Goal: Transaction & Acquisition: Purchase product/service

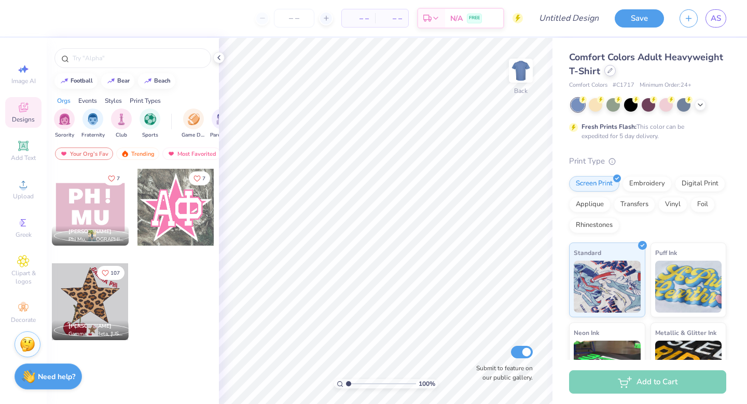
click at [613, 71] on icon at bounding box center [610, 70] width 5 height 5
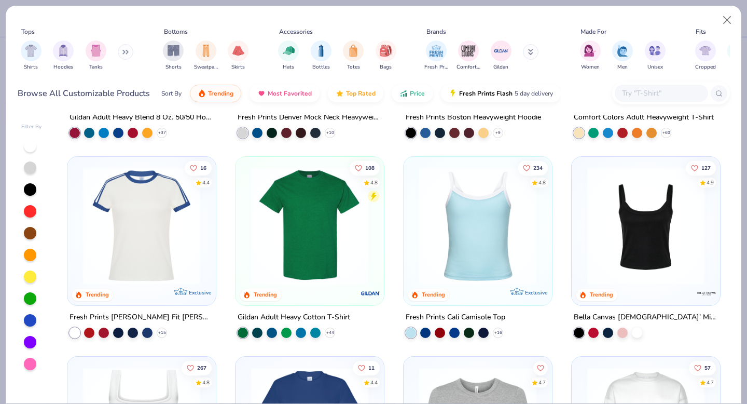
scroll to position [171, 0]
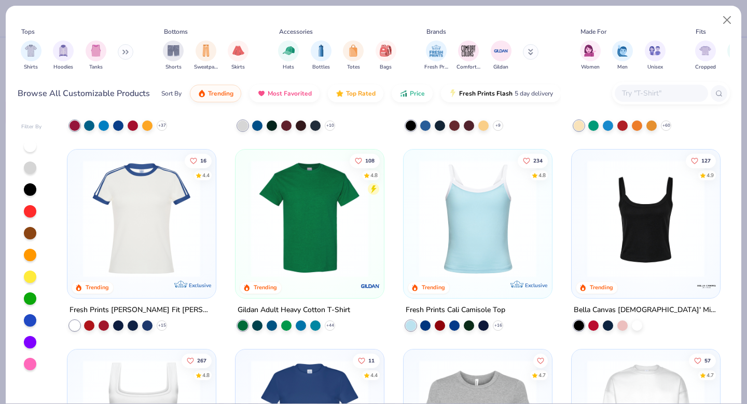
click at [521, 54] on div "Fresh Prints Comfort Colors Gildan" at bounding box center [488, 55] width 131 height 38
click at [525, 54] on button at bounding box center [531, 52] width 16 height 16
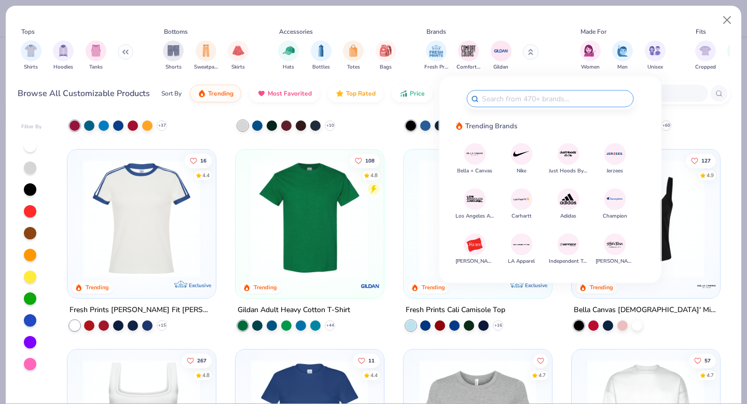
click at [471, 149] on img at bounding box center [475, 154] width 18 height 18
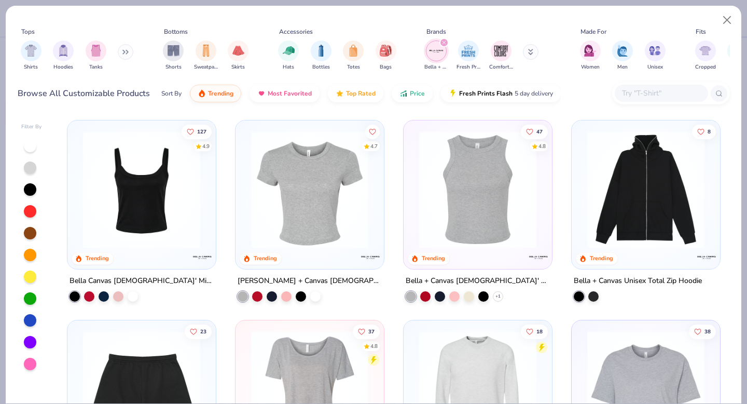
click at [305, 169] on img at bounding box center [310, 189] width 128 height 117
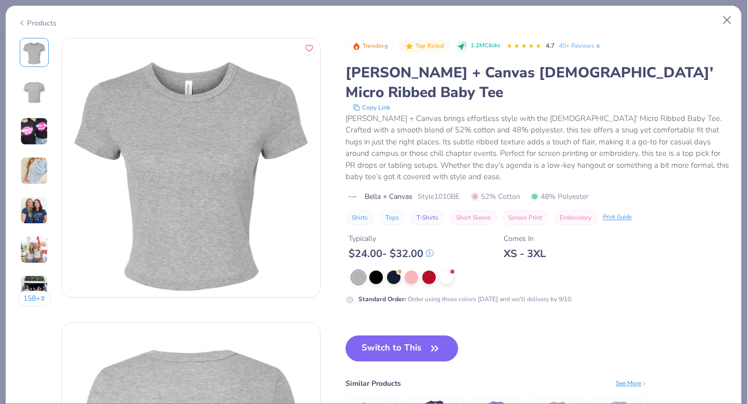
click at [34, 114] on div "158 +" at bounding box center [35, 176] width 34 height 276
click at [35, 122] on img at bounding box center [34, 131] width 28 height 28
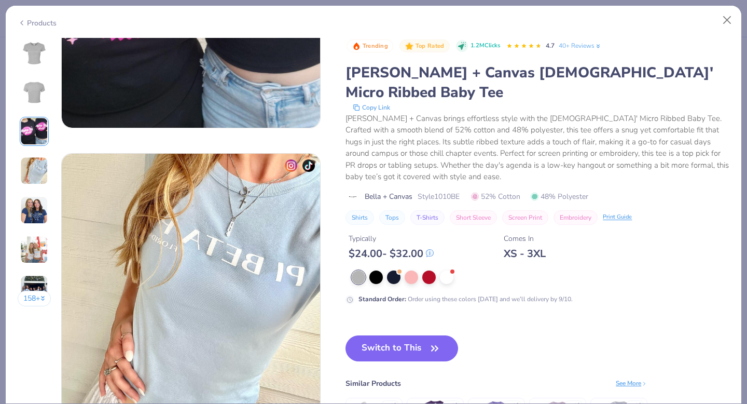
scroll to position [626, 0]
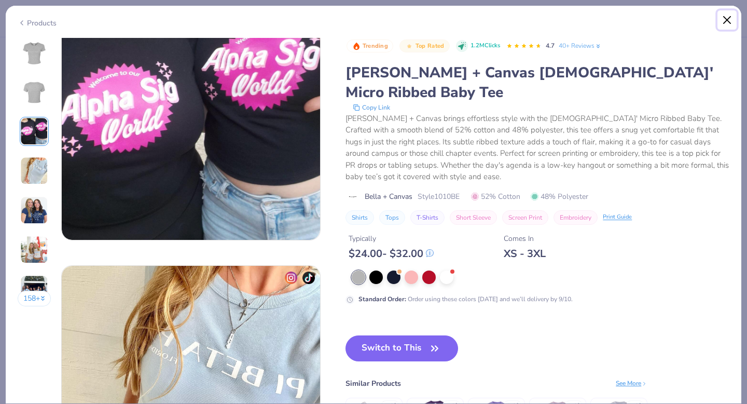
click at [730, 15] on button "Close" at bounding box center [728, 20] width 20 height 20
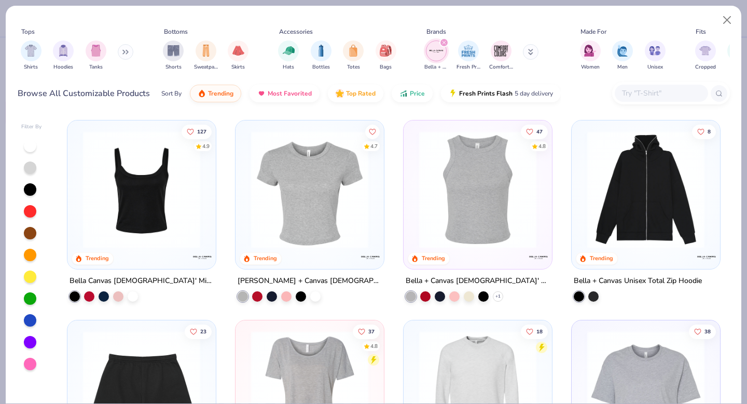
click at [323, 211] on img at bounding box center [310, 189] width 128 height 117
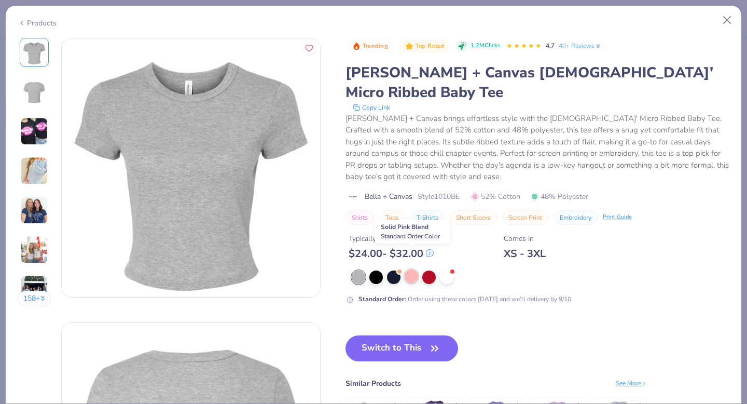
click at [414, 269] on div at bounding box center [411, 275] width 13 height 13
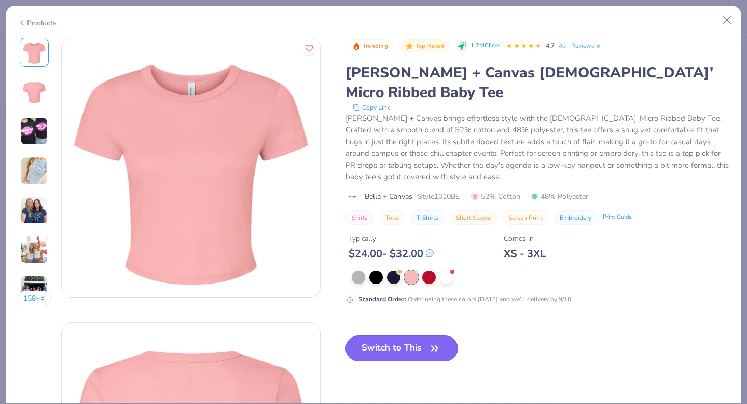
click at [413, 335] on button "Switch to This" at bounding box center [402, 348] width 113 height 26
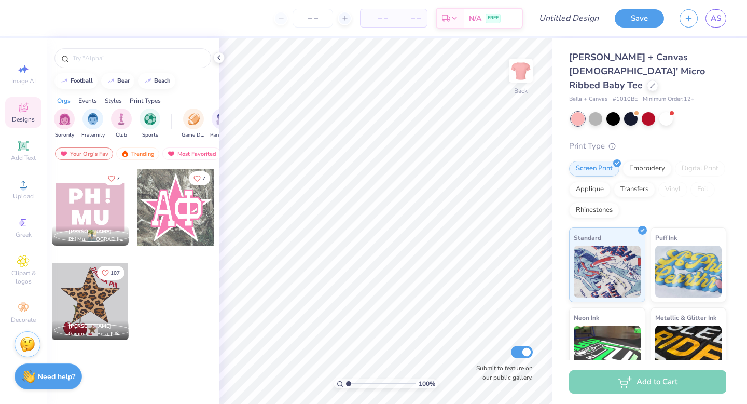
click at [17, 119] on span "Designs" at bounding box center [23, 119] width 23 height 8
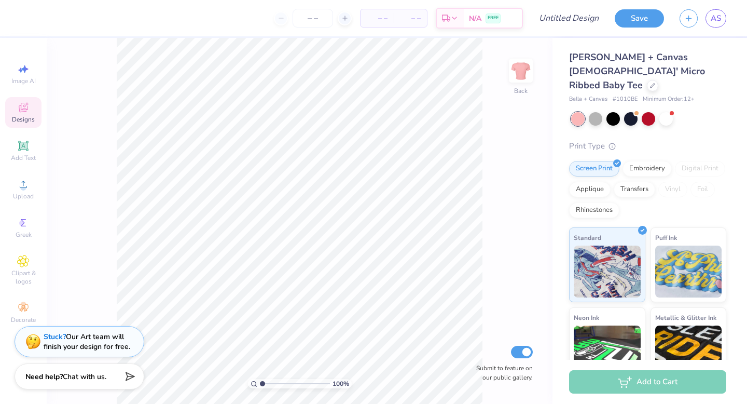
click at [23, 103] on icon at bounding box center [23, 107] width 12 height 12
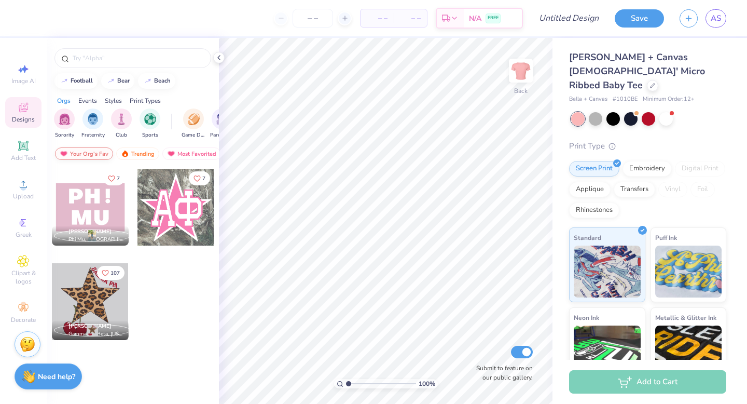
click at [96, 155] on div "Your Org's Fav" at bounding box center [84, 153] width 58 height 12
click at [140, 148] on div "Trending" at bounding box center [137, 153] width 43 height 12
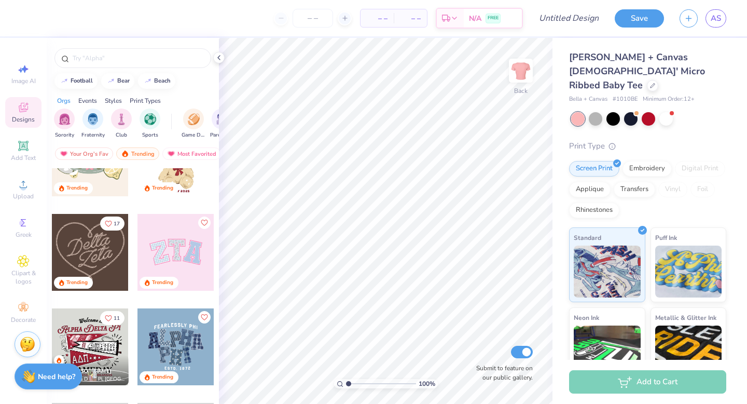
scroll to position [329, 0]
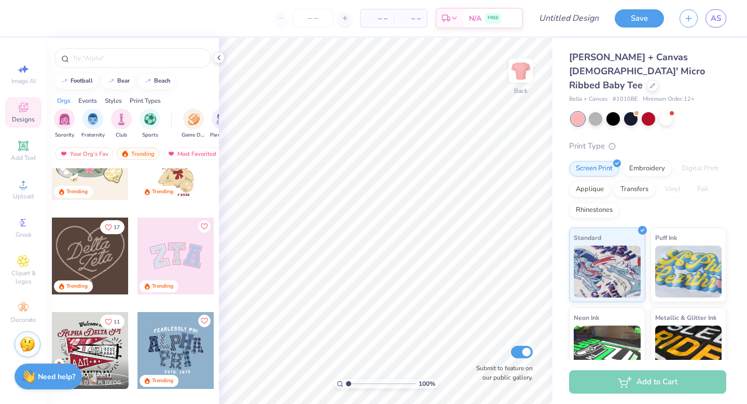
click at [171, 256] on div at bounding box center [176, 255] width 77 height 77
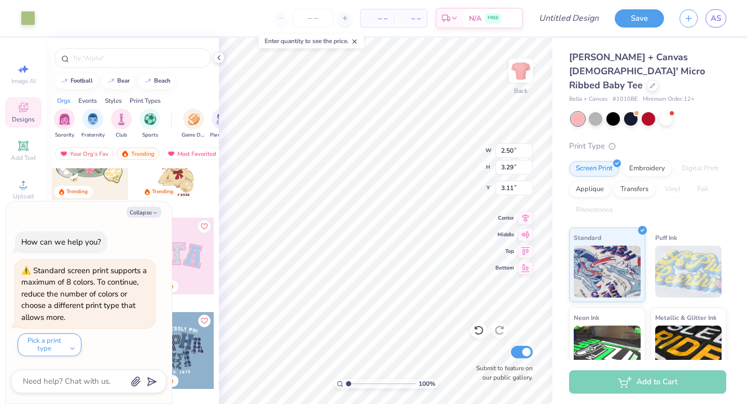
type textarea "x"
type input "3.00"
type input "3.74"
type input "3.27"
type textarea "x"
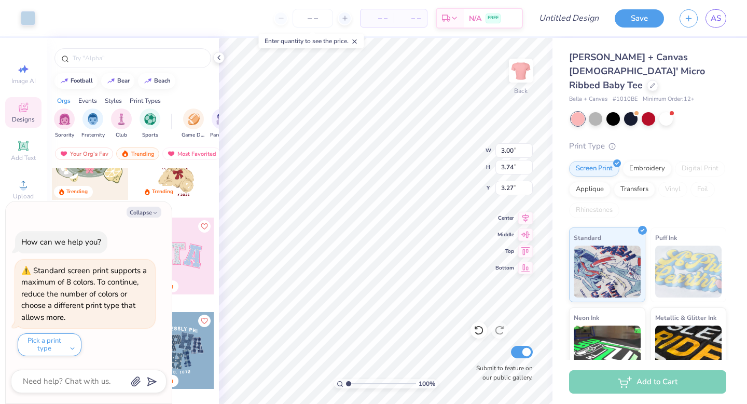
type input "3.33"
type textarea "x"
type input "8.13"
type input "4.01"
type input "3.06"
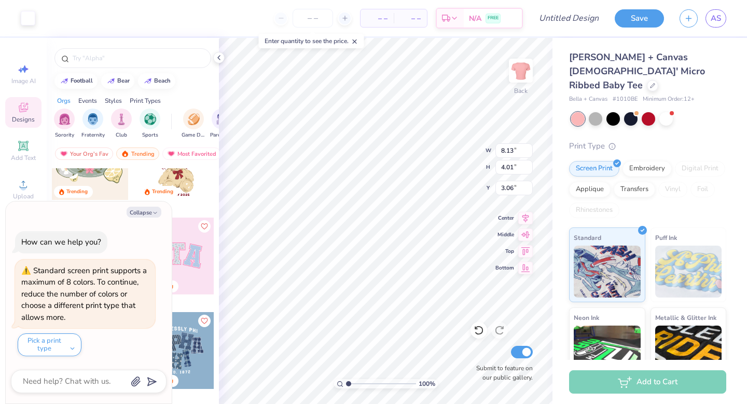
type textarea "x"
type input "3.00"
type input "3.74"
type input "3.33"
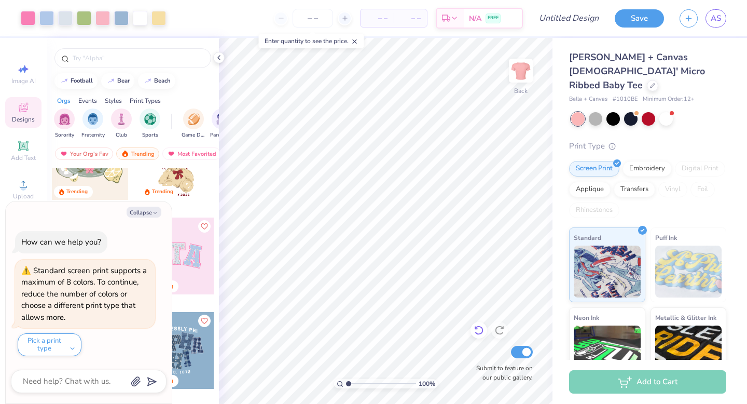
click at [478, 326] on icon at bounding box center [478, 330] width 9 height 9
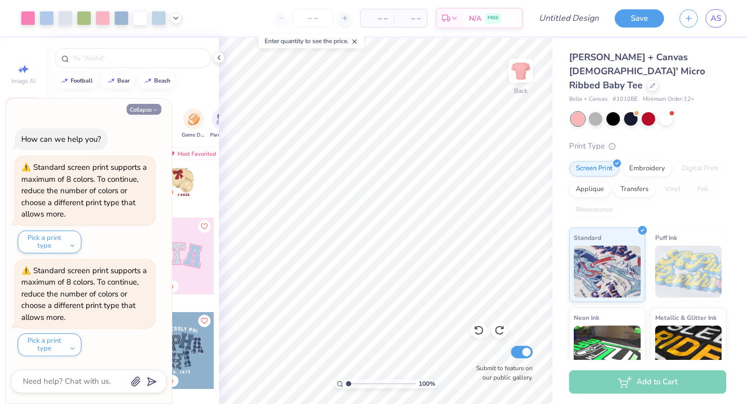
click at [144, 104] on button "Collapse" at bounding box center [144, 109] width 35 height 11
type textarea "x"
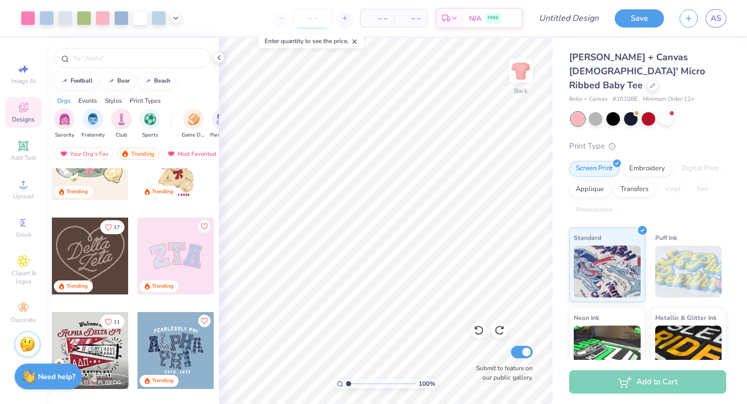
click at [299, 18] on input "number" at bounding box center [313, 18] width 40 height 19
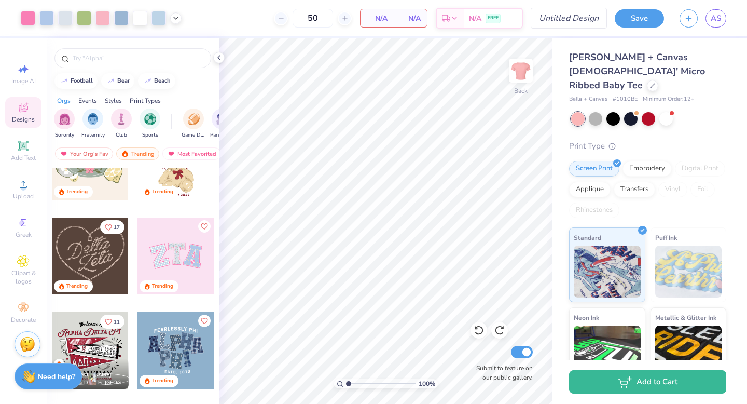
type input "50"
click at [563, 17] on input "Design Title" at bounding box center [581, 18] width 51 height 21
type input "a"
type input "baby tee"
click at [218, 58] on polyline at bounding box center [219, 58] width 2 height 4
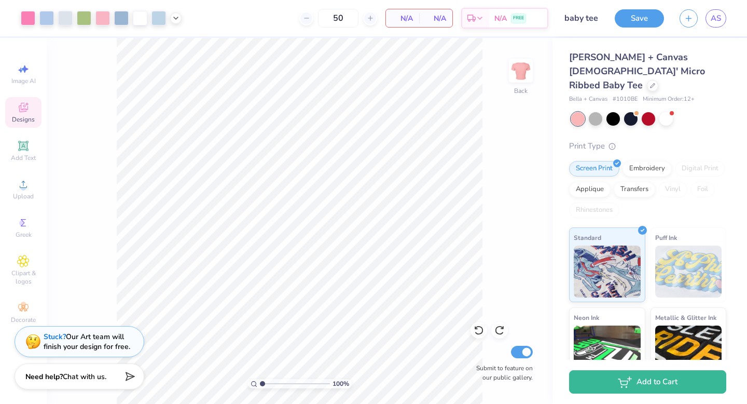
click at [400, 16] on span "N/A" at bounding box center [402, 18] width 21 height 11
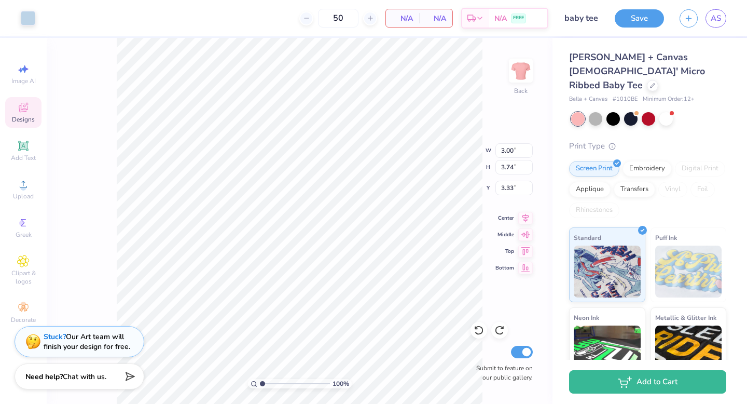
click at [23, 99] on div "Designs" at bounding box center [23, 112] width 36 height 31
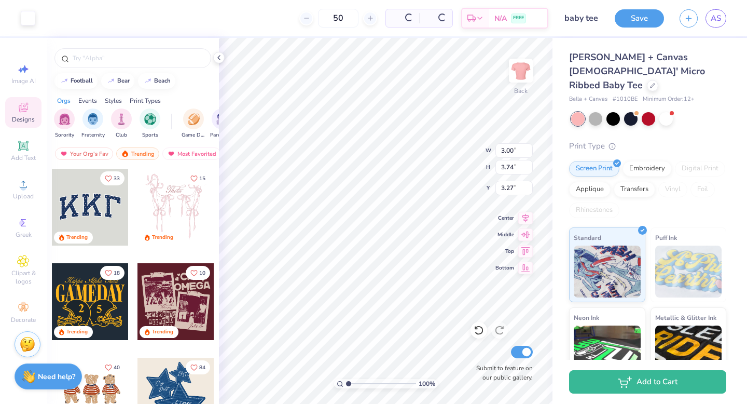
type input "7.07"
type input "8.28"
type input "4.14"
type input "3.00"
click at [123, 56] on input "text" at bounding box center [138, 58] width 133 height 10
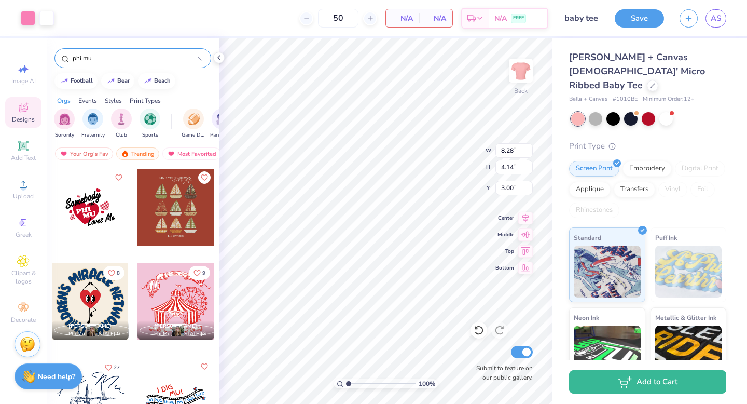
type input "phi mu"
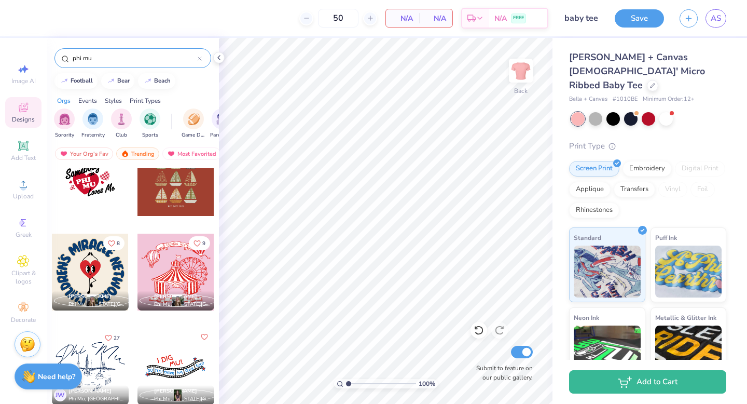
scroll to position [0, 0]
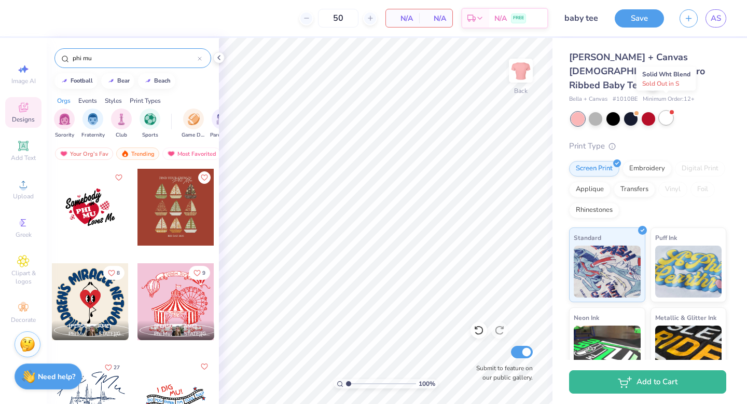
click at [672, 111] on div at bounding box center [666, 117] width 13 height 13
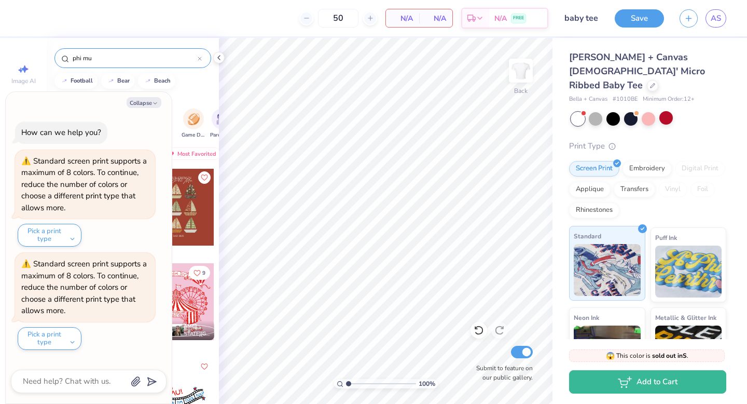
scroll to position [296, 0]
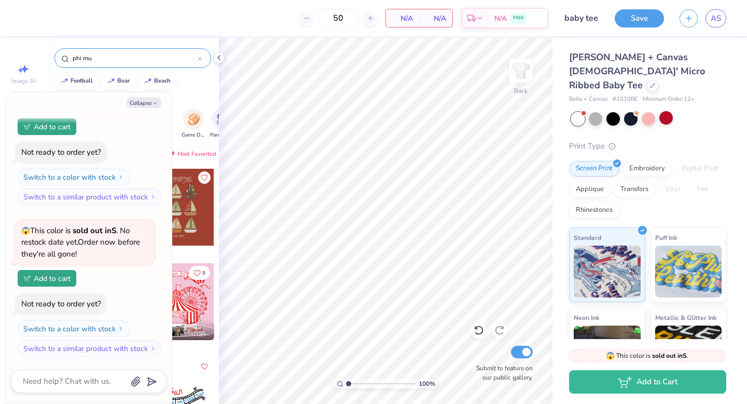
click at [148, 95] on div "Collapse How can we help you? Standard screen print supports a maximum of 8 col…" at bounding box center [89, 247] width 166 height 311
click at [148, 105] on button "Collapse" at bounding box center [144, 102] width 35 height 11
type textarea "x"
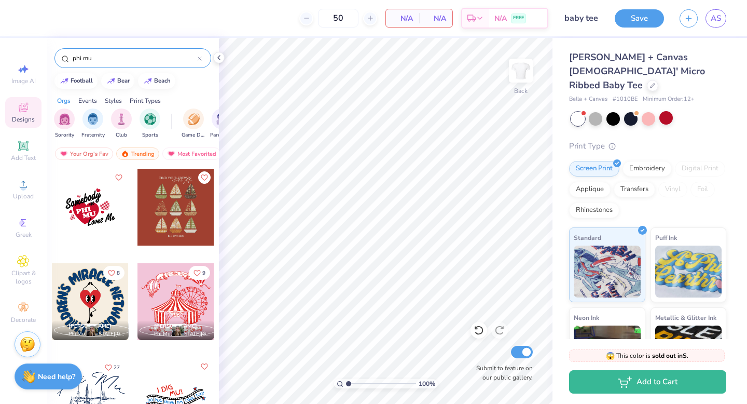
click at [92, 306] on div at bounding box center [90, 301] width 77 height 77
click at [653, 111] on div at bounding box center [648, 117] width 13 height 13
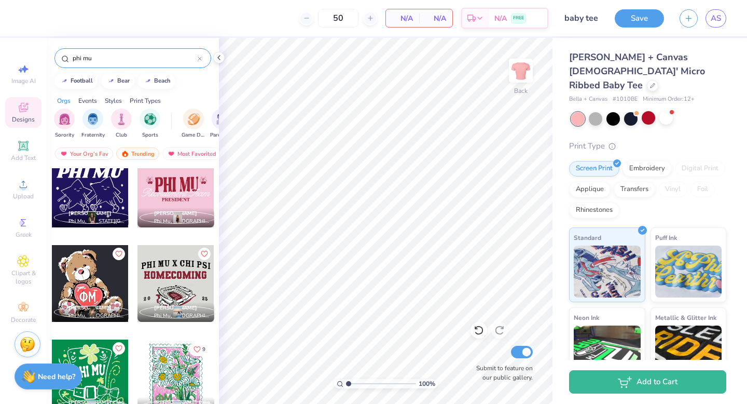
scroll to position [1193, 0]
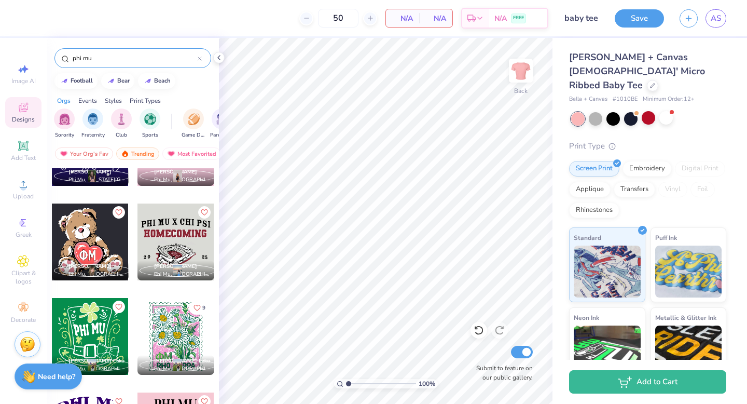
click at [92, 234] on div at bounding box center [90, 241] width 77 height 77
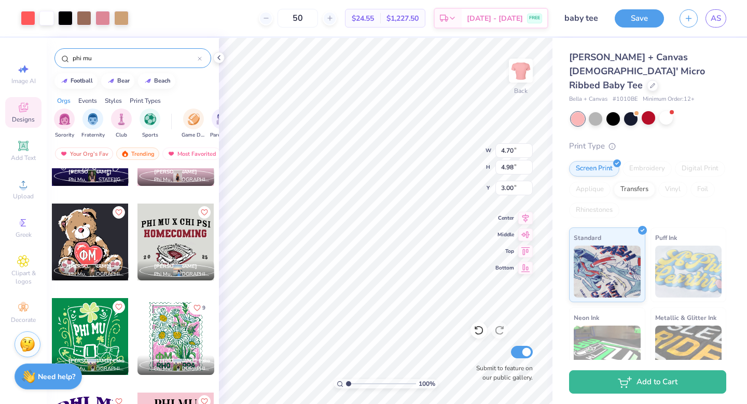
type input "4.70"
type input "4.98"
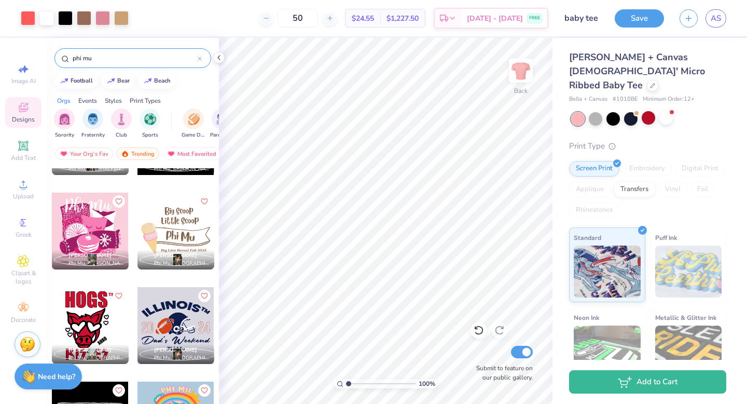
scroll to position [2089, 0]
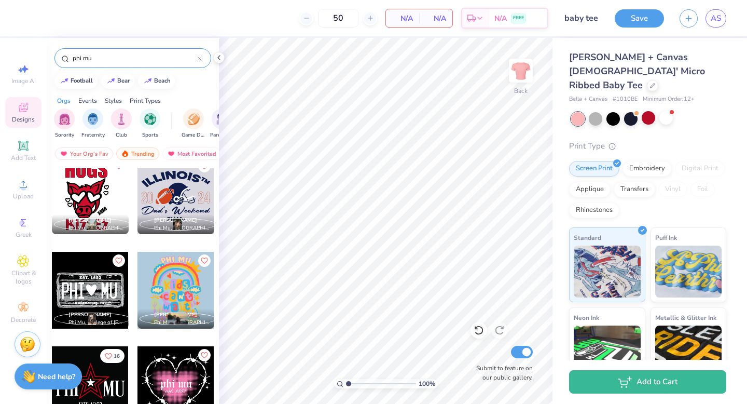
click at [174, 288] on div at bounding box center [176, 290] width 77 height 77
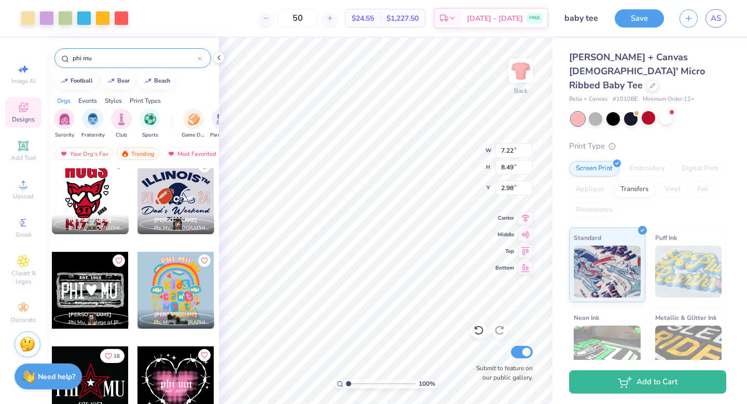
type input "7.22"
type input "8.49"
type input "2.98"
type input "3.00"
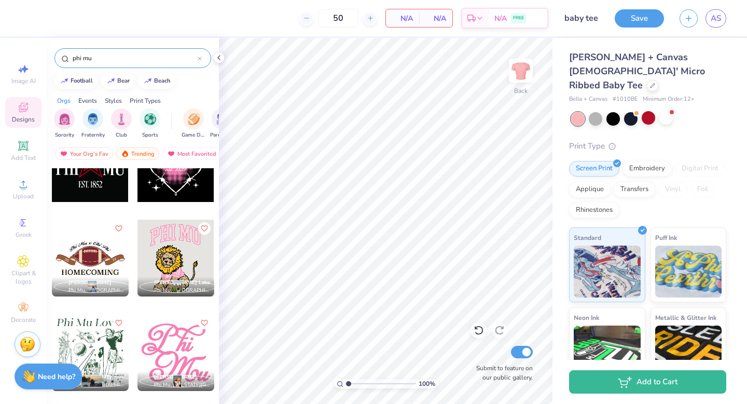
scroll to position [2324, 0]
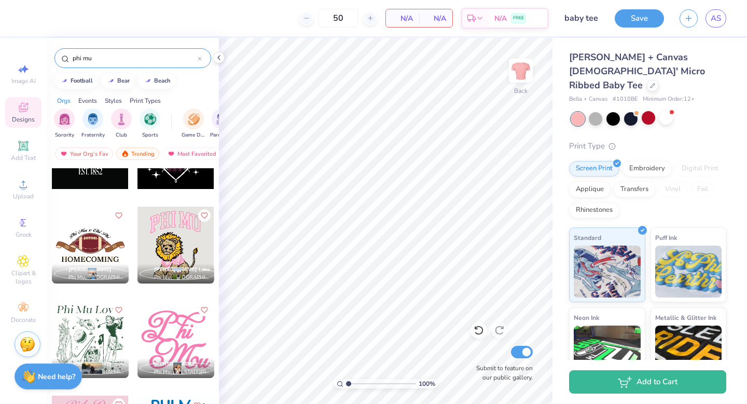
click at [170, 220] on div at bounding box center [176, 245] width 77 height 77
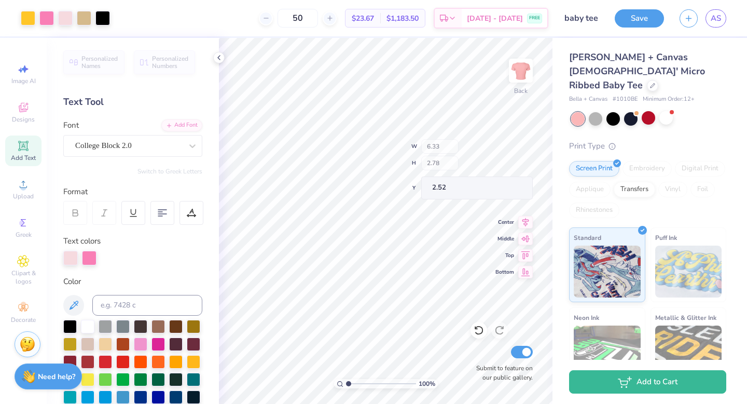
type input "2.52"
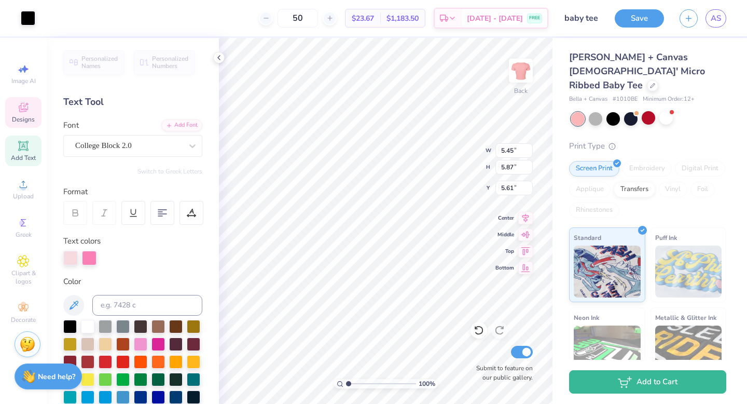
type input "5.00"
type input "4.96"
click at [483, 329] on icon at bounding box center [479, 330] width 10 height 10
click at [480, 332] on icon at bounding box center [479, 330] width 10 height 10
type input "6.46"
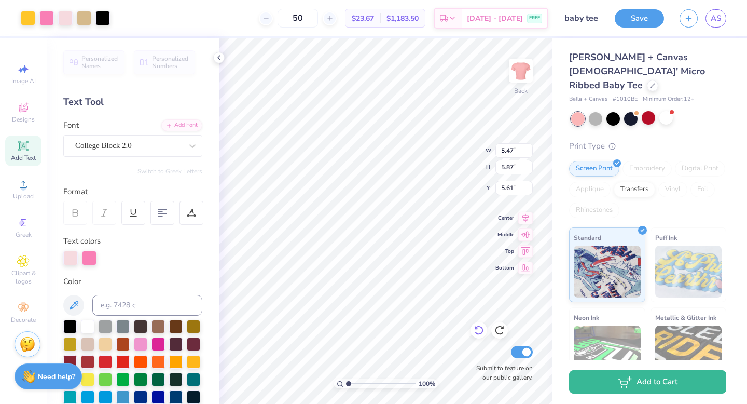
type input "5.56"
type input "4.15"
type input "4.48"
type input "6.96"
click at [483, 331] on icon at bounding box center [478, 330] width 9 height 9
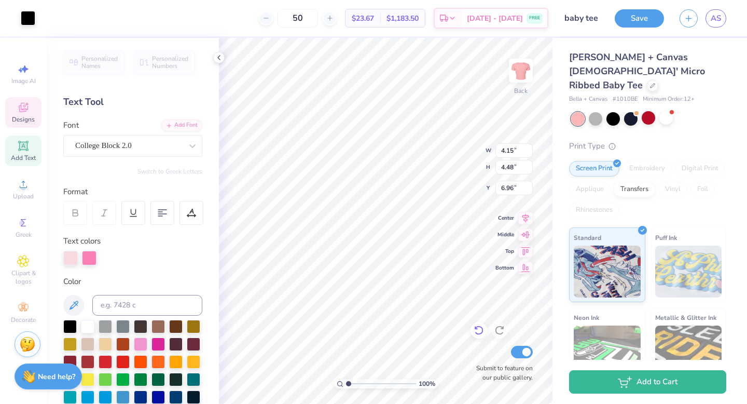
type input "5.45"
type input "5.87"
type input "5.56"
type input "3.83"
type input "4.11"
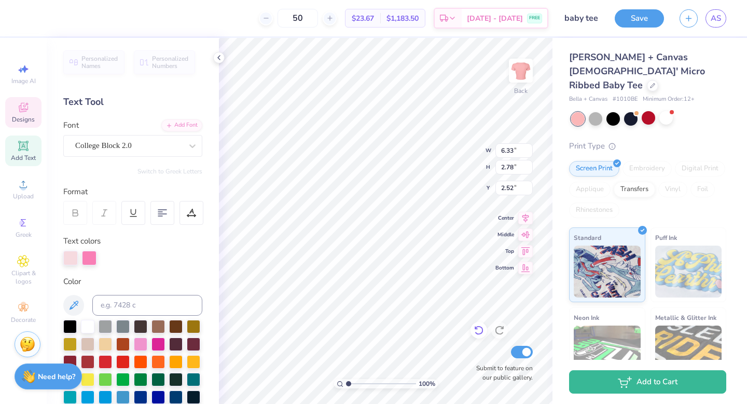
type input "3.00"
type input "1.82"
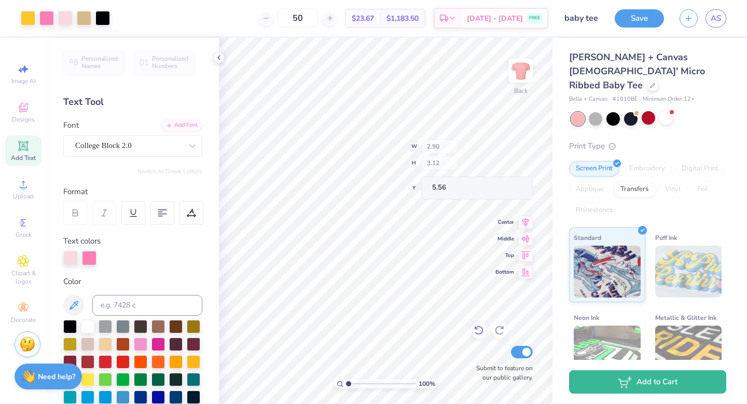
type input "2.90"
type input "3.12"
type input "4.33"
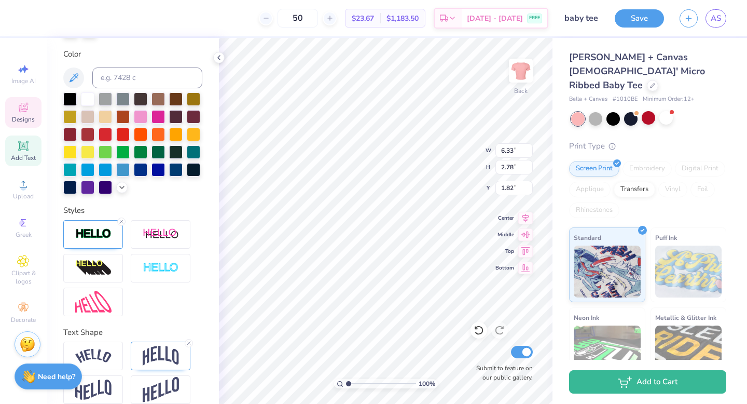
scroll to position [257, 0]
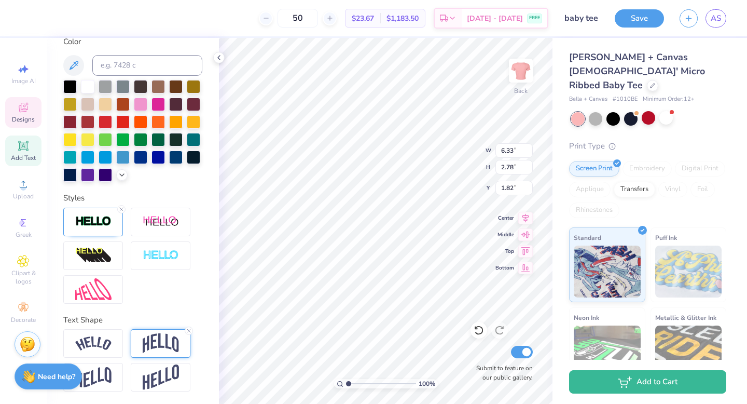
click at [169, 339] on img at bounding box center [161, 343] width 36 height 20
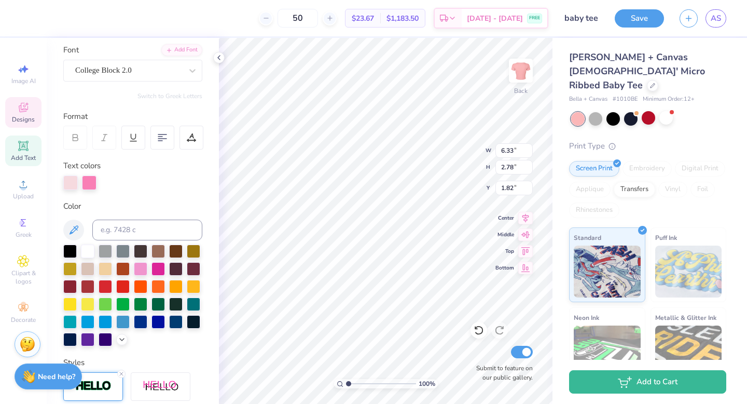
scroll to position [70, 0]
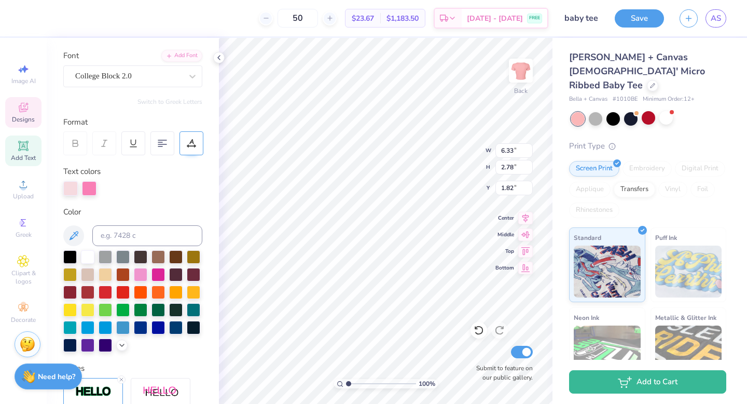
click at [188, 141] on icon at bounding box center [191, 143] width 9 height 9
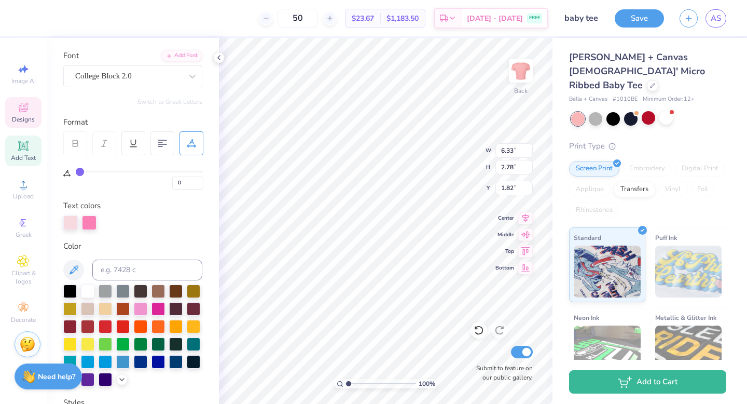
type input "1"
type input "2"
type input "3"
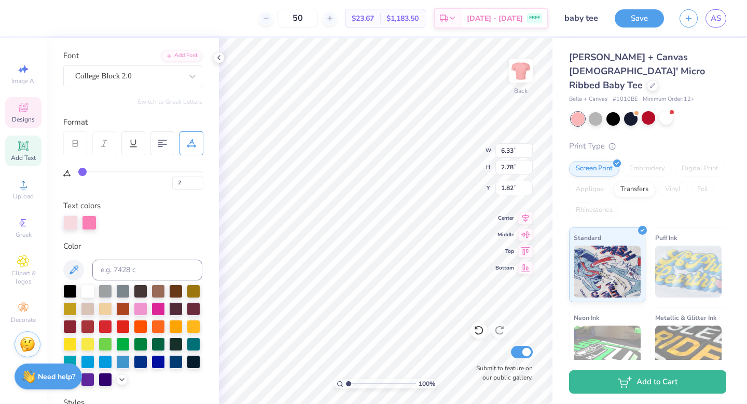
type input "3"
type input "4"
type input "5"
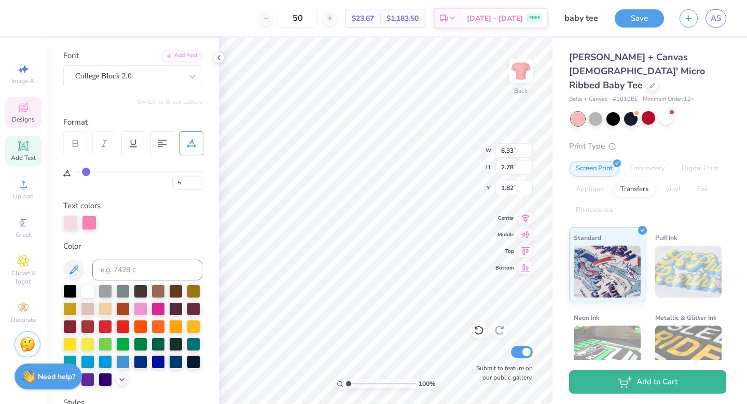
type input "6"
type input "7"
type input "8"
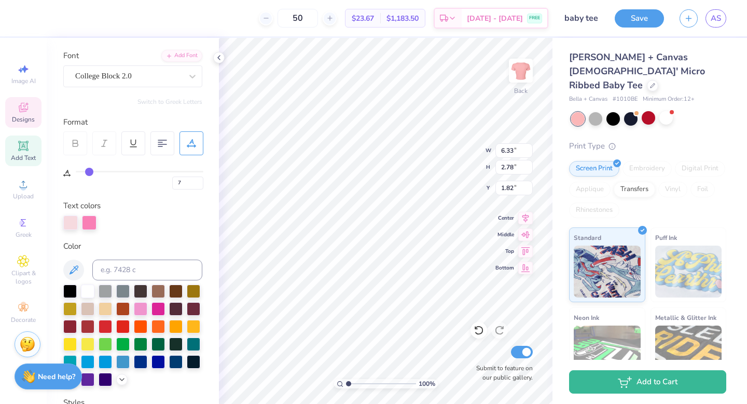
type input "8"
type input "9"
type input "10"
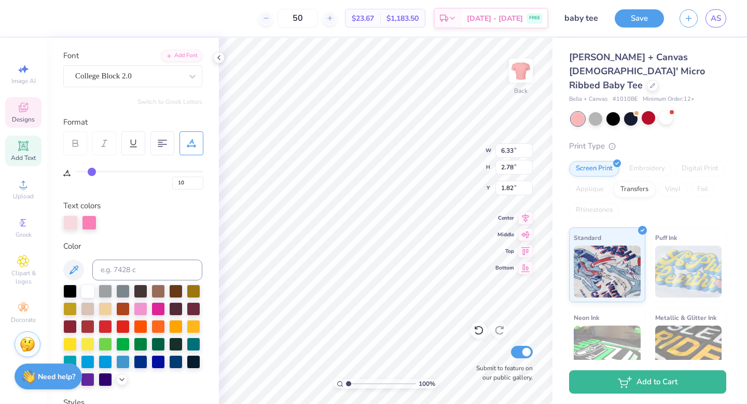
drag, startPoint x: 79, startPoint y: 170, endPoint x: 92, endPoint y: 171, distance: 12.5
click at [92, 171] on input "range" at bounding box center [140, 172] width 128 height 2
drag, startPoint x: 92, startPoint y: 171, endPoint x: 111, endPoint y: 171, distance: 18.7
type input "26"
click at [111, 171] on input "range" at bounding box center [140, 172] width 128 height 2
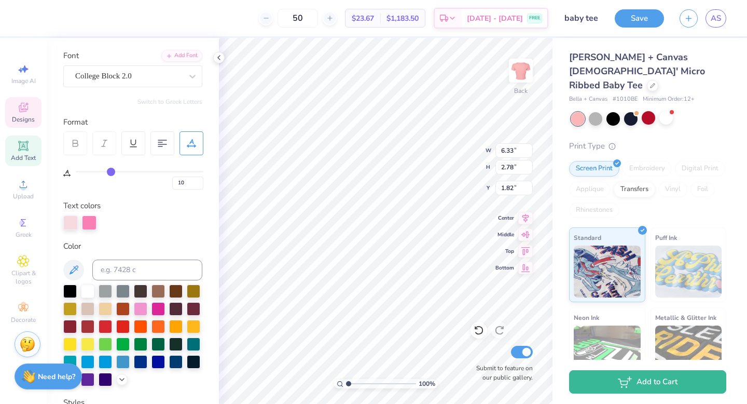
type input "26"
type input "7.45"
type input "2.91"
type input "1.76"
type input "9.24"
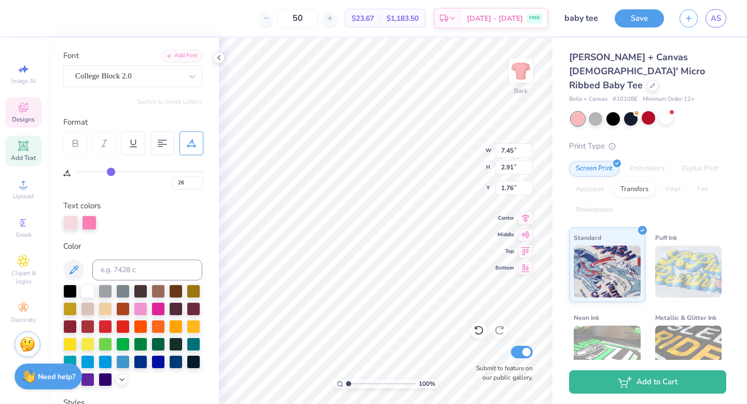
type input "3.12"
type input "1.65"
type input "27"
type input "28"
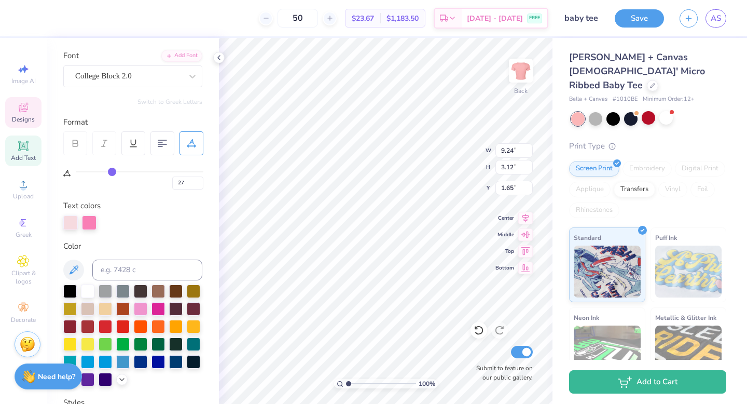
type input "28"
type input "30"
type input "34"
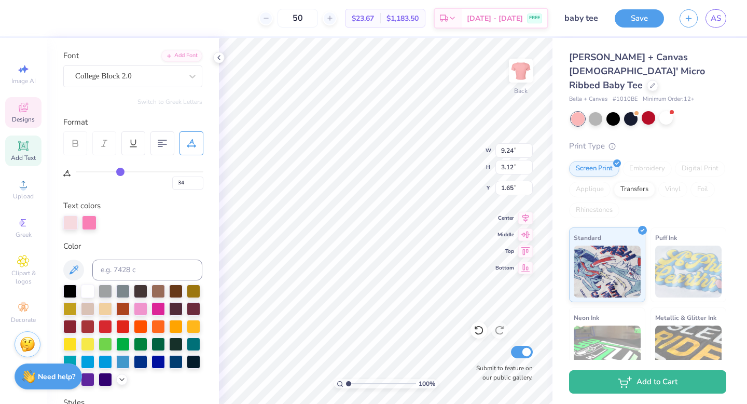
type input "38"
type input "41"
type input "44"
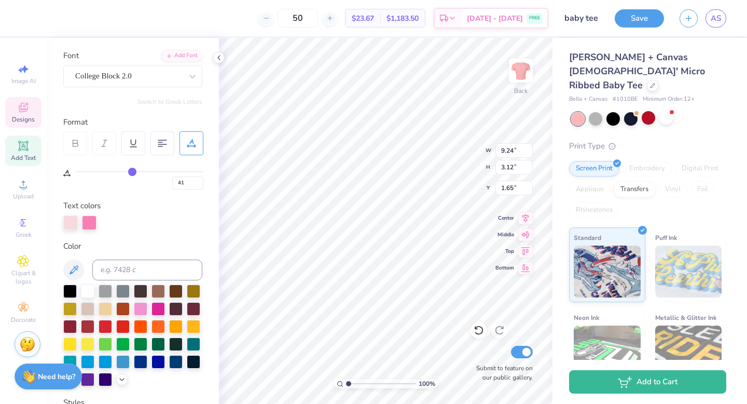
type input "44"
type input "47"
type input "48"
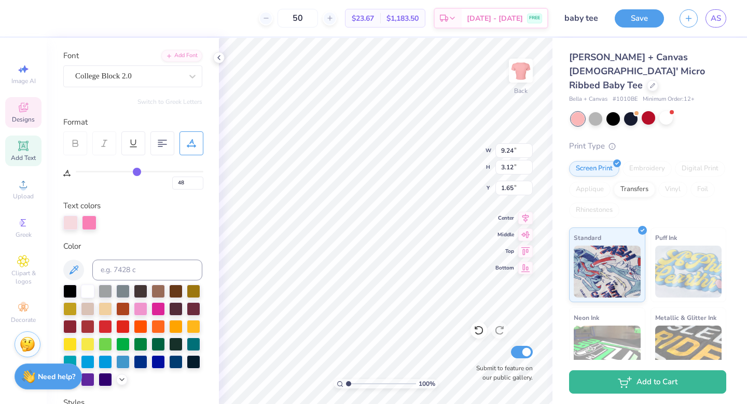
type input "49"
type input "50"
type input "49"
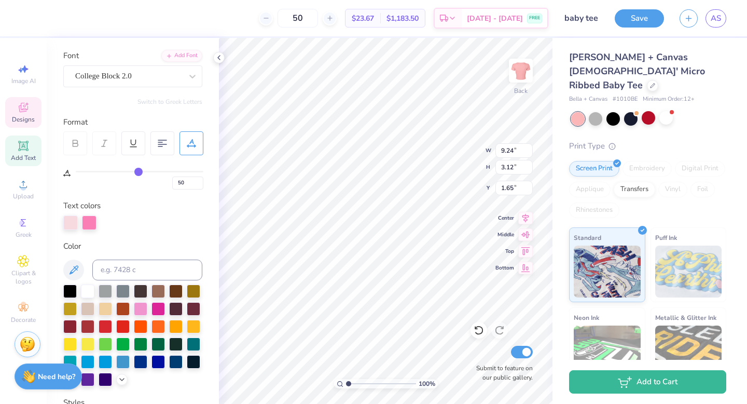
type input "49"
type input "48"
type input "47"
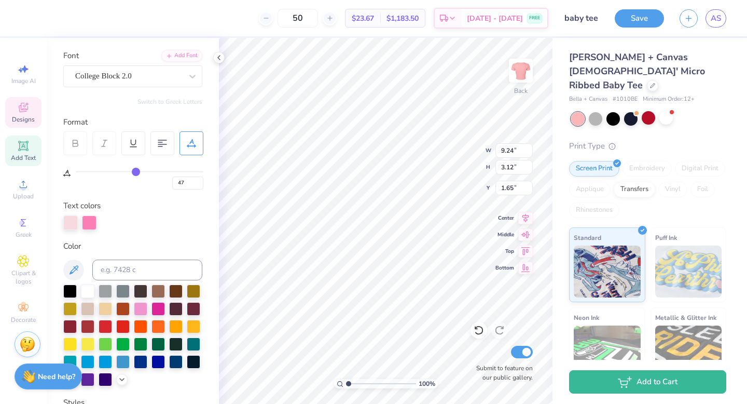
type input "46"
type input "45"
type input "44"
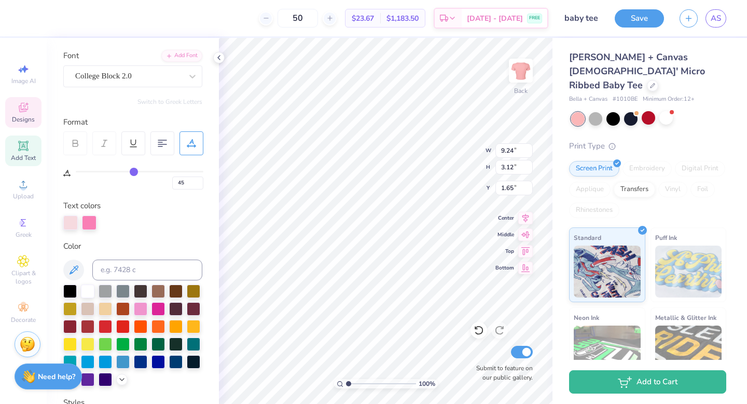
type input "44"
type input "43"
type input "42"
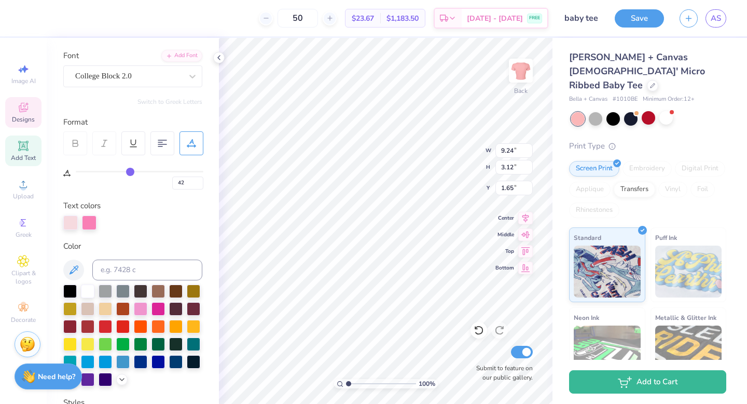
type input "41"
type input "40"
type input "39"
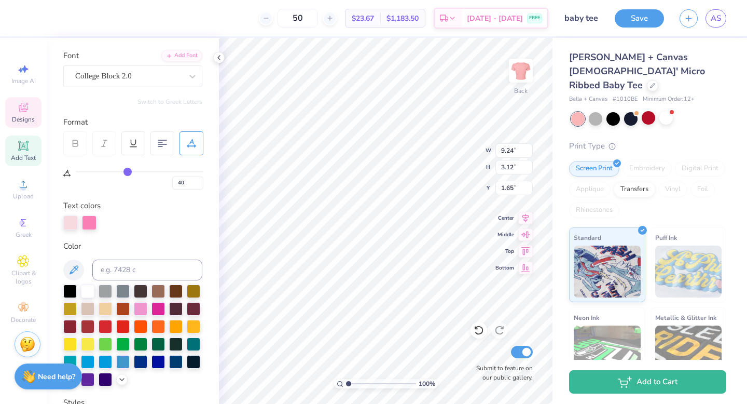
type input "39"
type input "38"
type input "37"
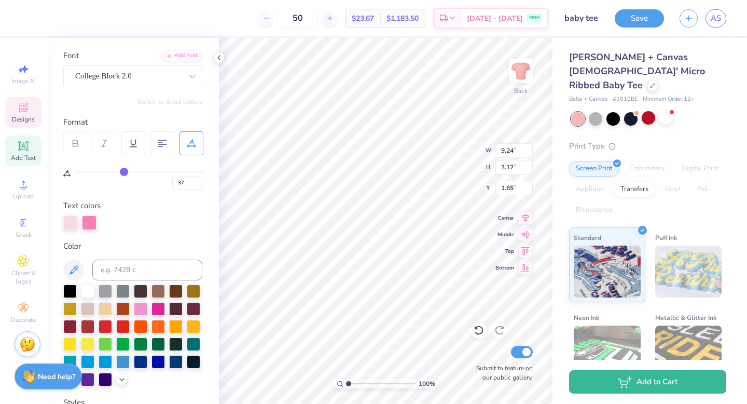
drag, startPoint x: 112, startPoint y: 171, endPoint x: 125, endPoint y: 171, distance: 13.0
type input "37"
click at [125, 171] on input "range" at bounding box center [140, 172] width 128 height 2
type input "10.47"
type input "3.27"
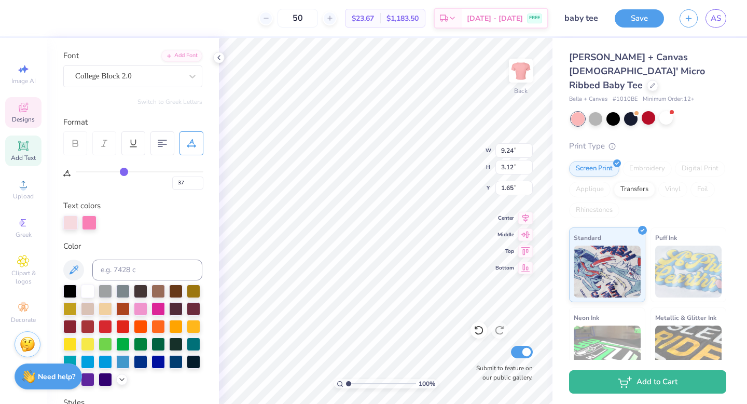
type input "1.58"
type input "36"
type input "35"
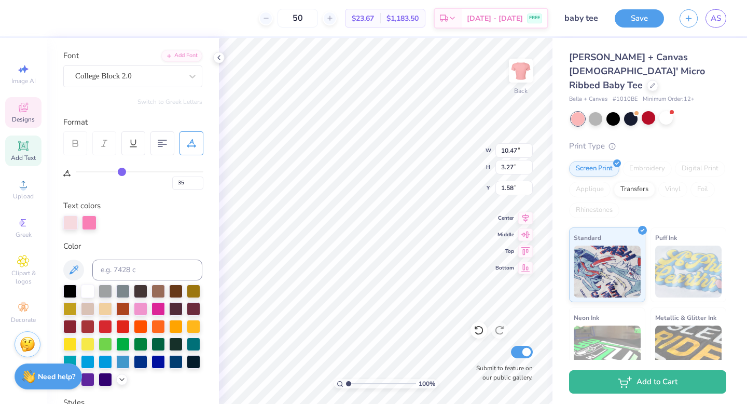
type input "34"
type input "33"
type input "32"
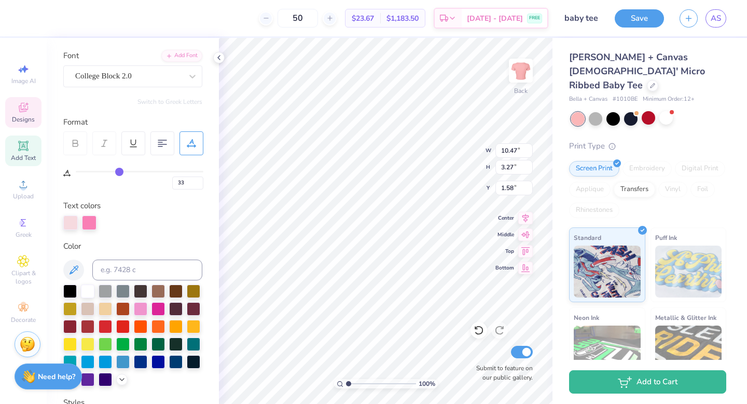
type input "32"
type input "31"
type input "29"
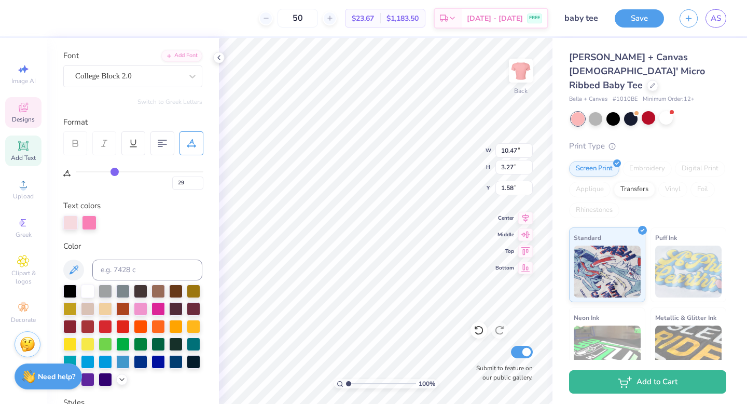
type input "27"
type input "25"
type input "23"
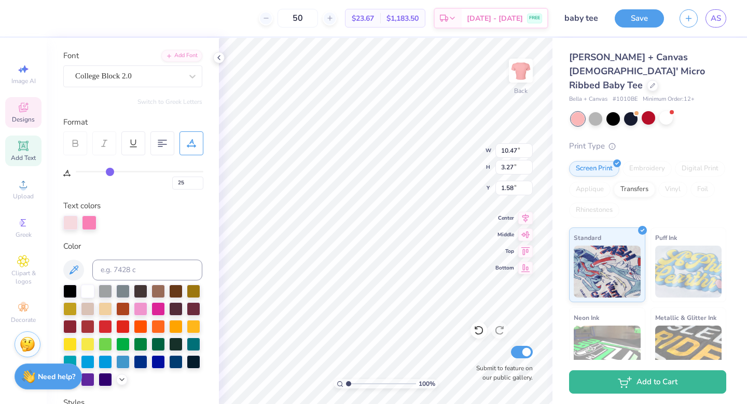
type input "23"
type input "22"
type input "21"
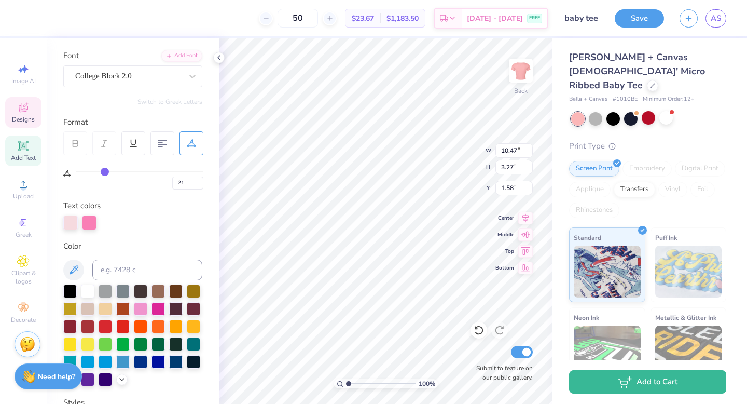
type input "20"
type input "19"
drag, startPoint x: 124, startPoint y: 173, endPoint x: 102, endPoint y: 173, distance: 21.3
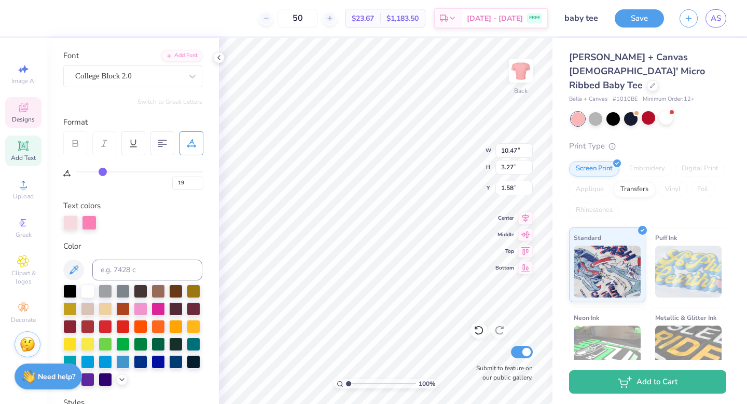
type input "19"
click at [102, 172] on input "range" at bounding box center [140, 172] width 128 height 2
type input "8.46"
type input "3.03"
type input "1.70"
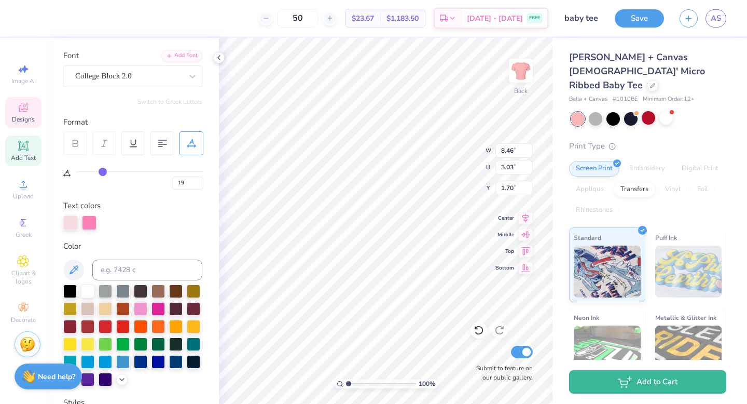
click at [194, 140] on icon at bounding box center [191, 143] width 9 height 9
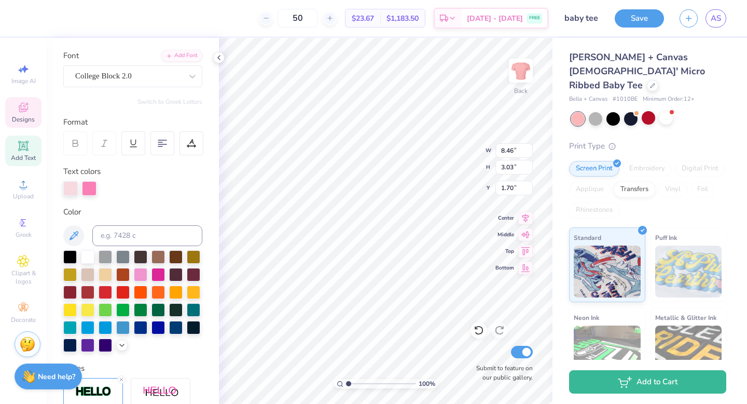
scroll to position [8, 2]
type textarea "PHI MU"
click at [187, 146] on icon at bounding box center [187, 146] width 1 height 1
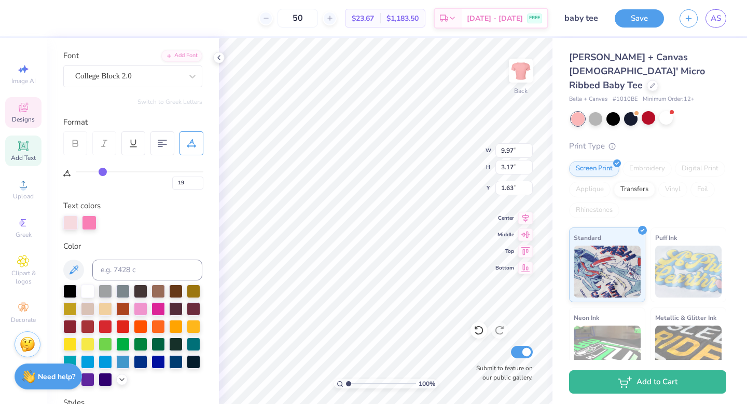
type input "18"
type input "17"
type input "16"
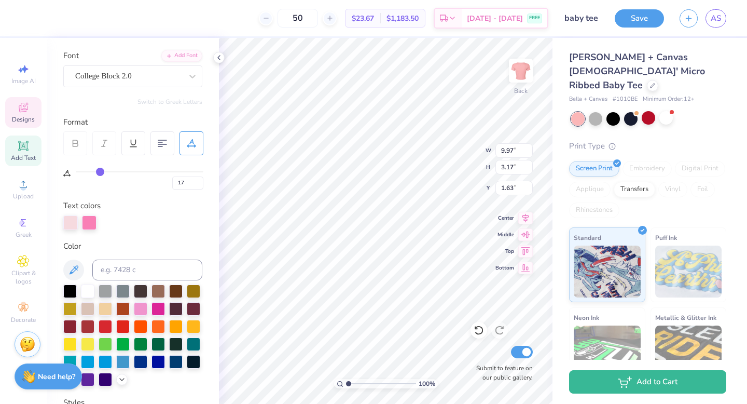
type input "16"
type input "15"
type input "14"
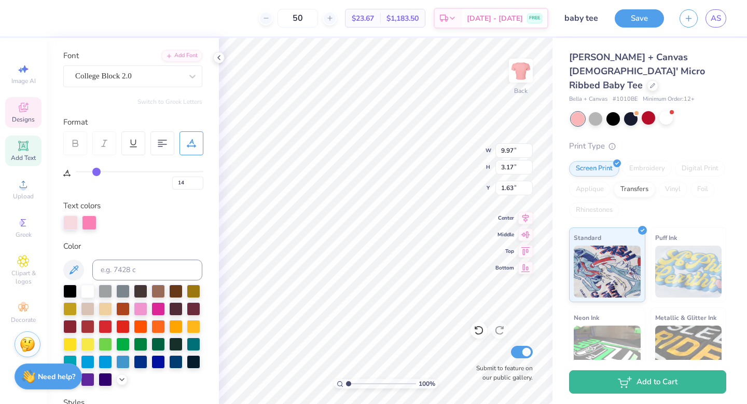
type input "13"
type input "12"
type input "11"
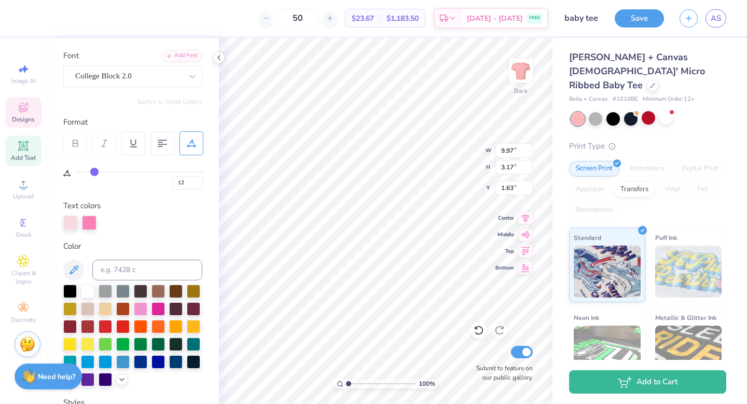
type input "11"
type input "10"
type input "9"
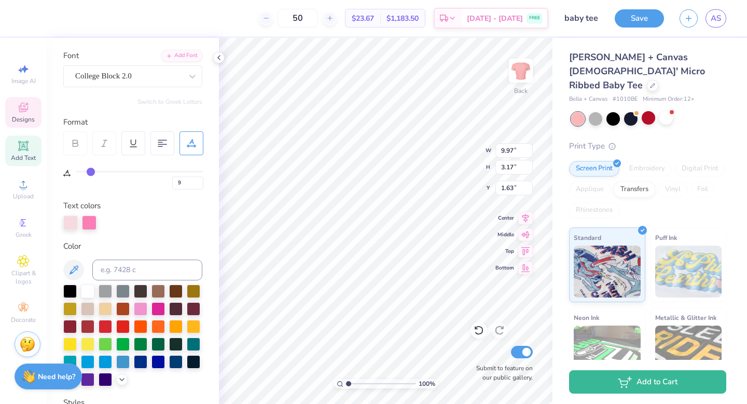
type input "8"
type input "7"
type input "6"
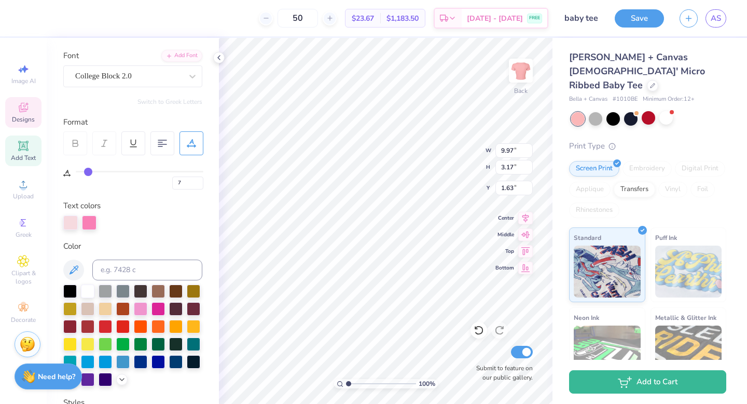
type input "6"
type input "5"
drag, startPoint x: 103, startPoint y: 171, endPoint x: 86, endPoint y: 172, distance: 16.6
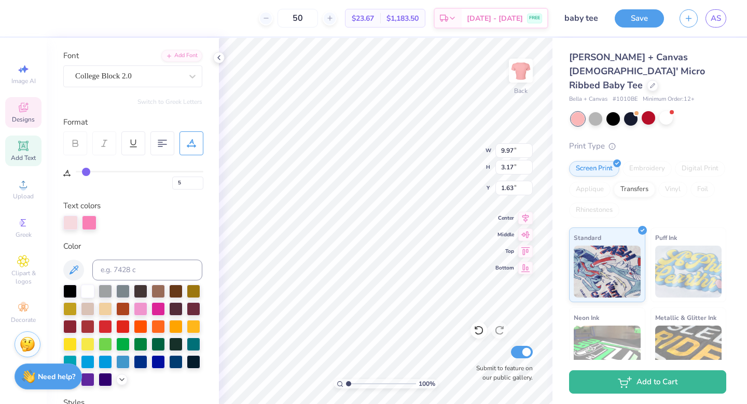
click at [86, 172] on input "range" at bounding box center [140, 172] width 128 height 2
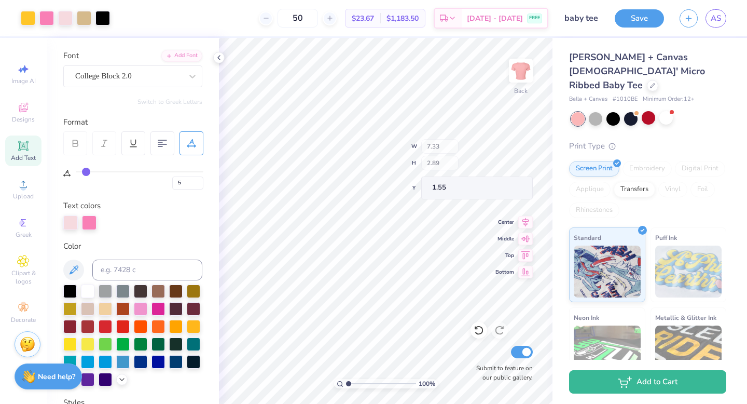
type input "1.55"
click at [22, 116] on span "Designs" at bounding box center [23, 119] width 23 height 8
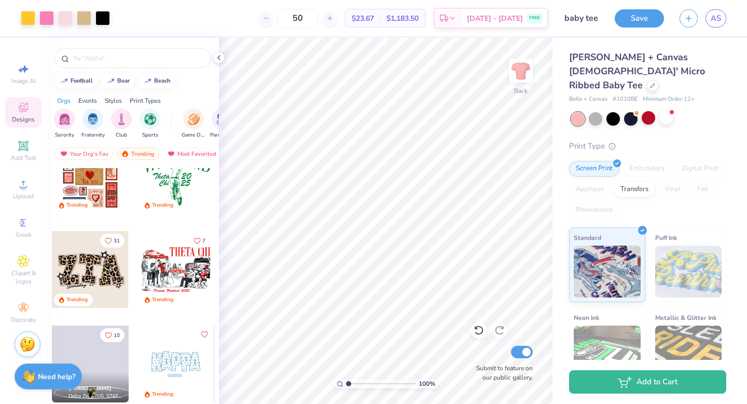
scroll to position [1544, 0]
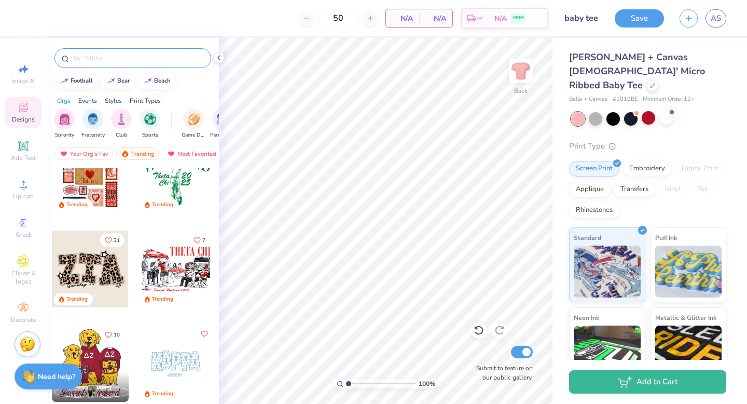
click at [129, 55] on input "text" at bounding box center [138, 58] width 133 height 10
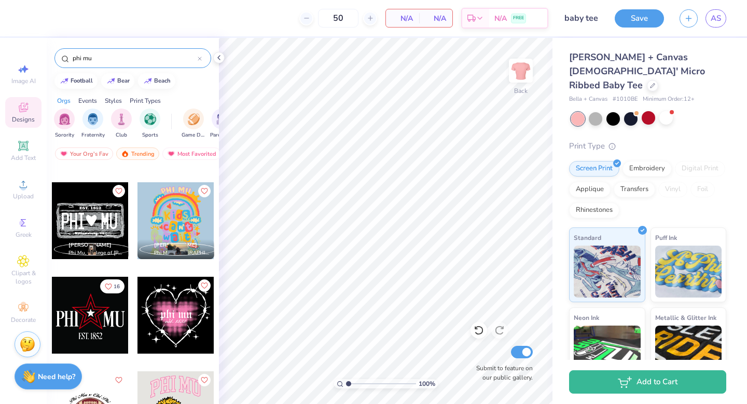
scroll to position [2293, 0]
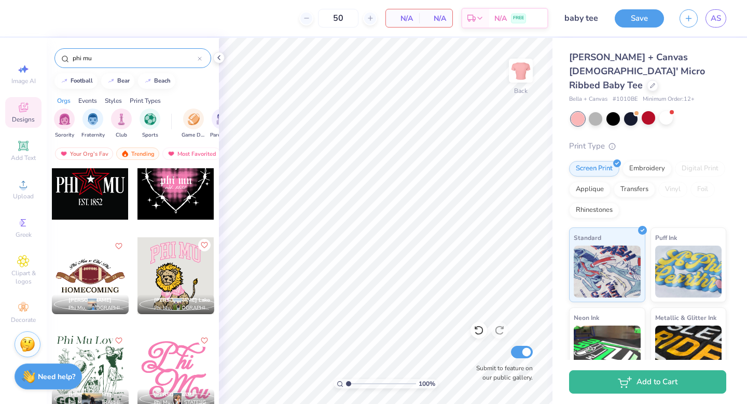
click at [202, 244] on icon "Like" at bounding box center [203, 244] width 7 height 7
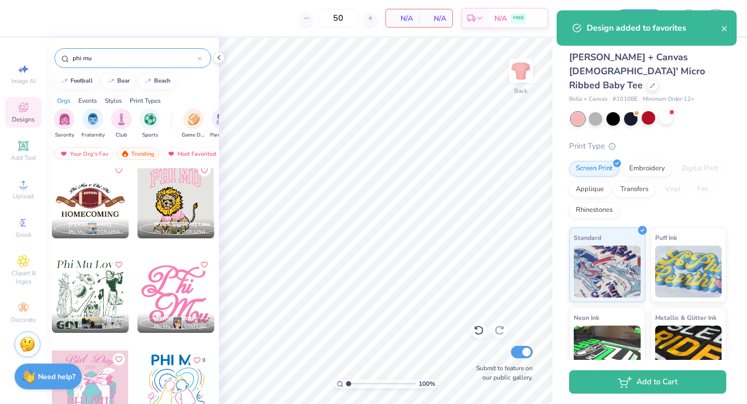
scroll to position [2331, 0]
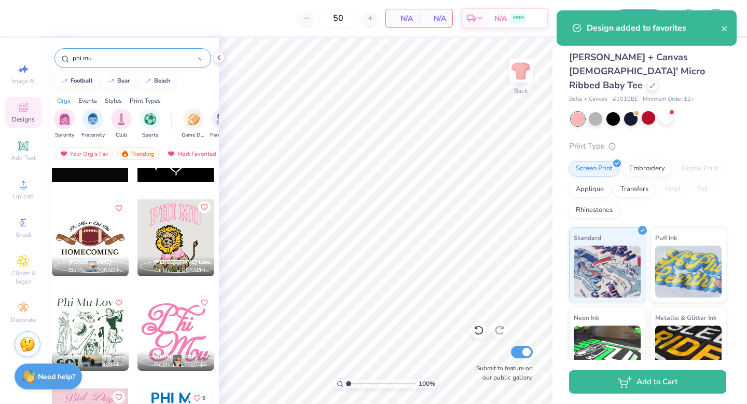
click at [203, 208] on icon "Like" at bounding box center [203, 206] width 7 height 7
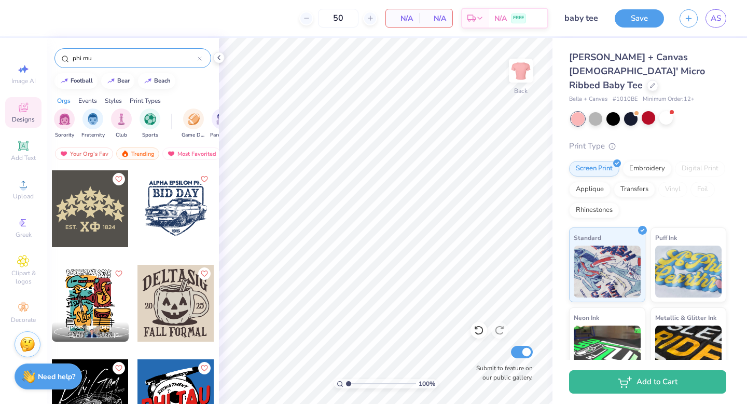
scroll to position [4165, 0]
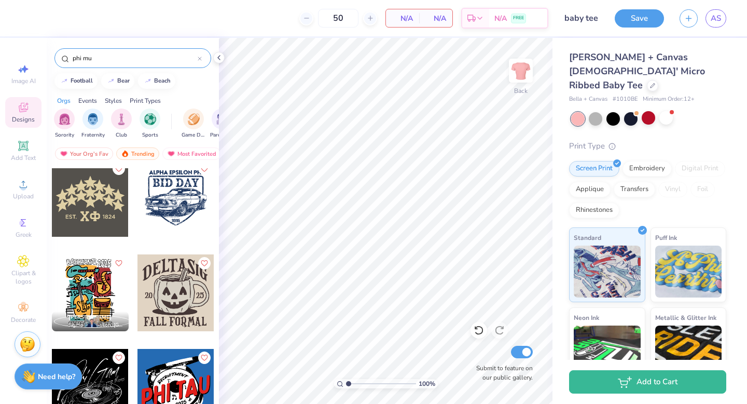
click at [139, 56] on input "phi mu" at bounding box center [135, 58] width 126 height 10
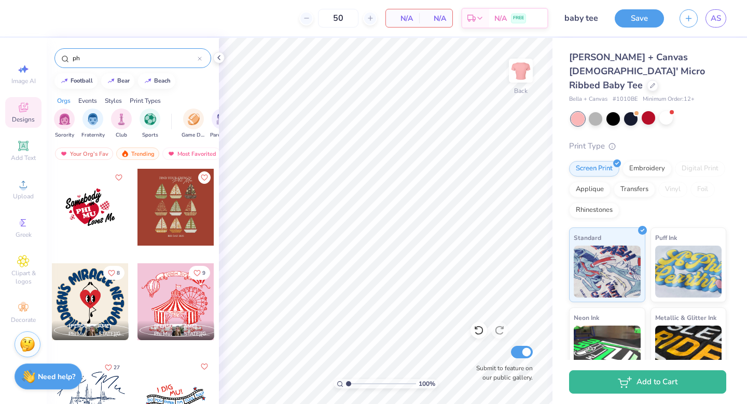
type input "p"
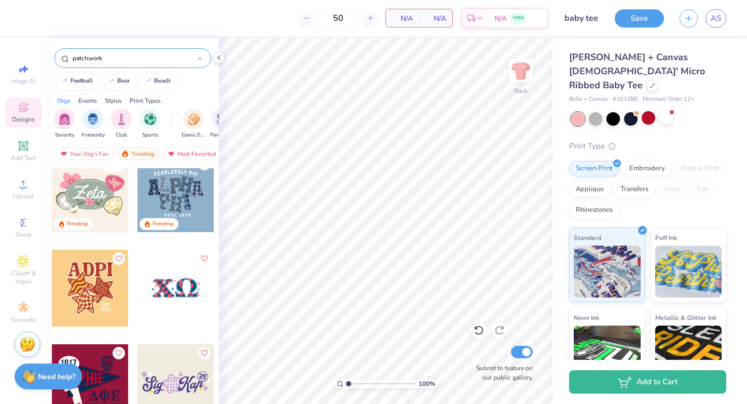
scroll to position [0, 0]
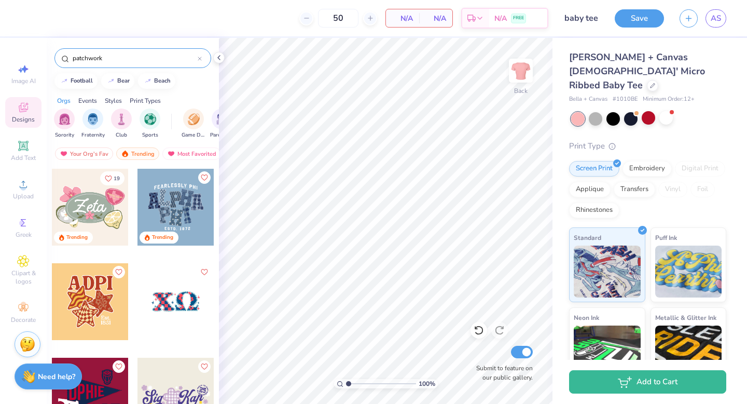
type input "patchwork"
